Goal: Navigation & Orientation: Find specific page/section

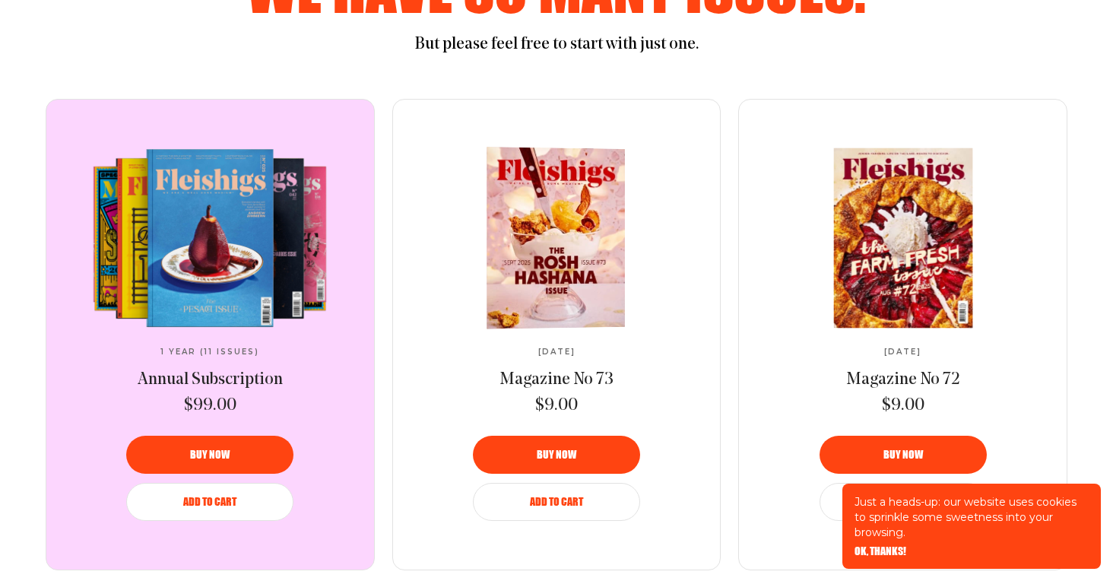
scroll to position [736, 0]
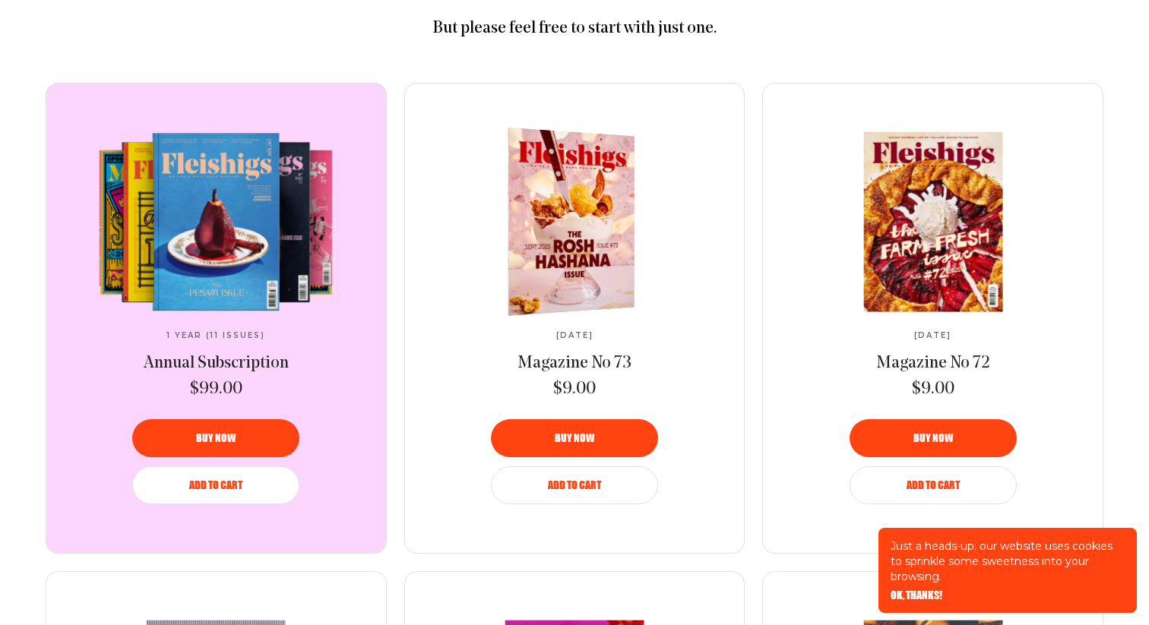
scroll to position [809, 0]
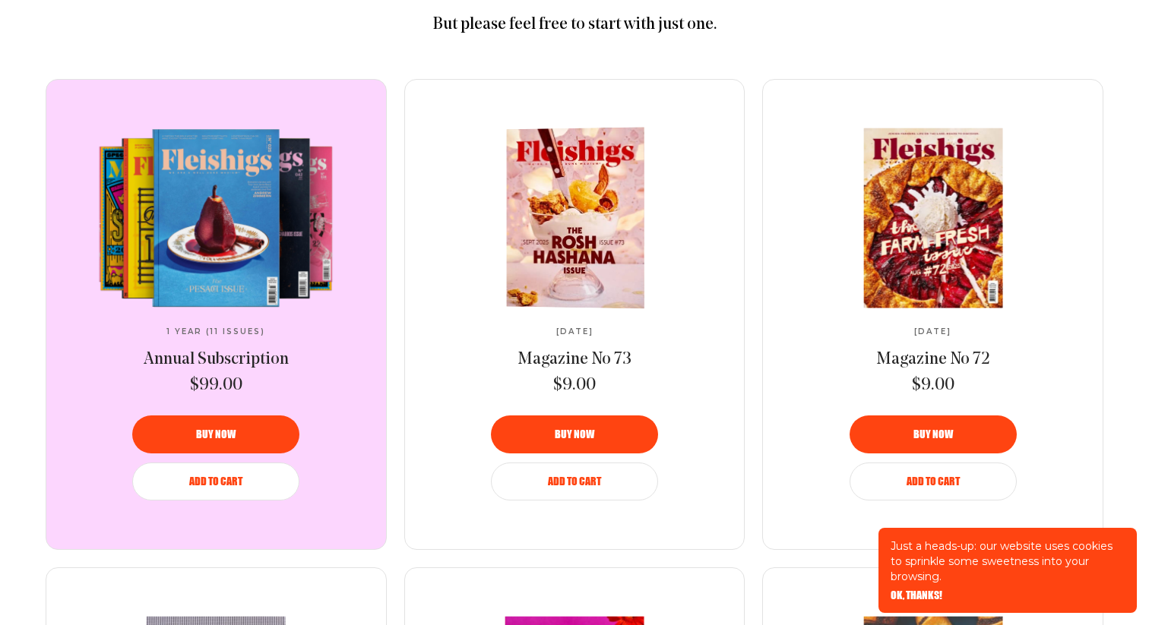
click at [551, 227] on img at bounding box center [577, 217] width 252 height 183
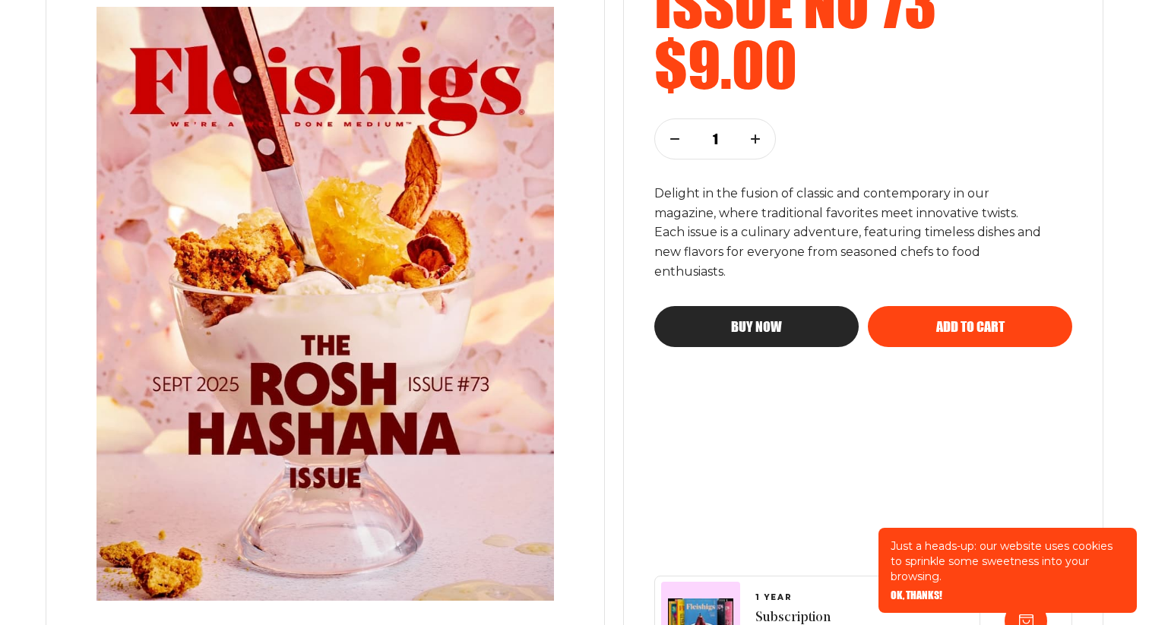
scroll to position [290, 0]
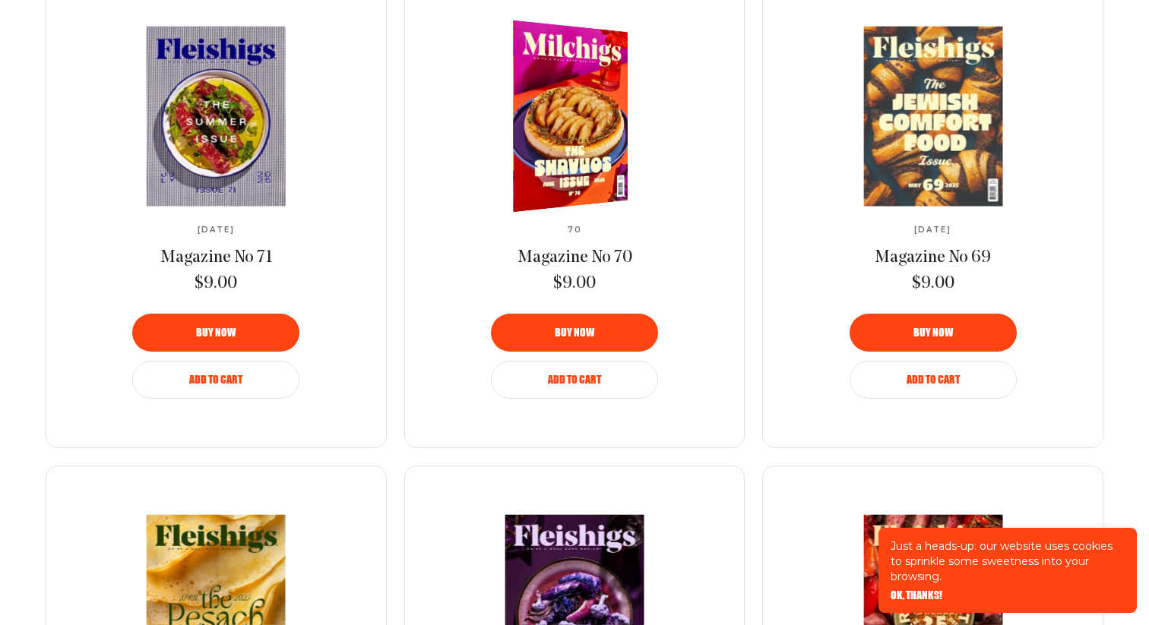
scroll to position [1433, 0]
